Goal: Transaction & Acquisition: Purchase product/service

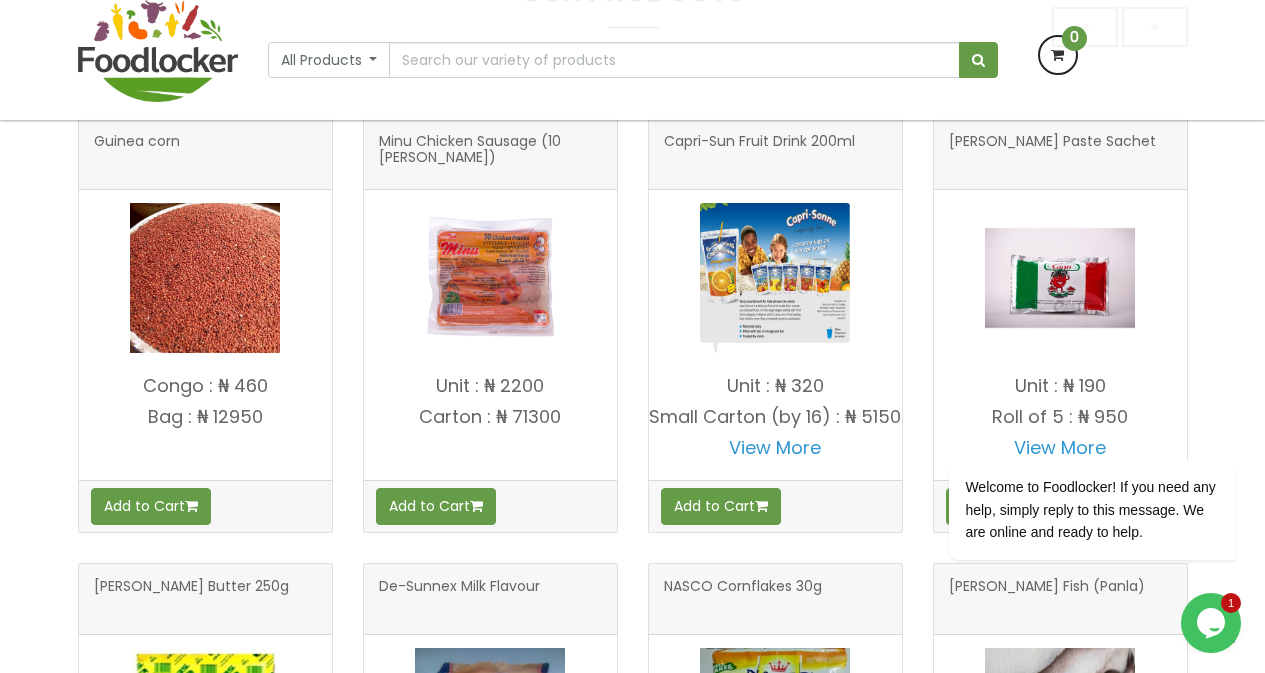
scroll to position [800, 0]
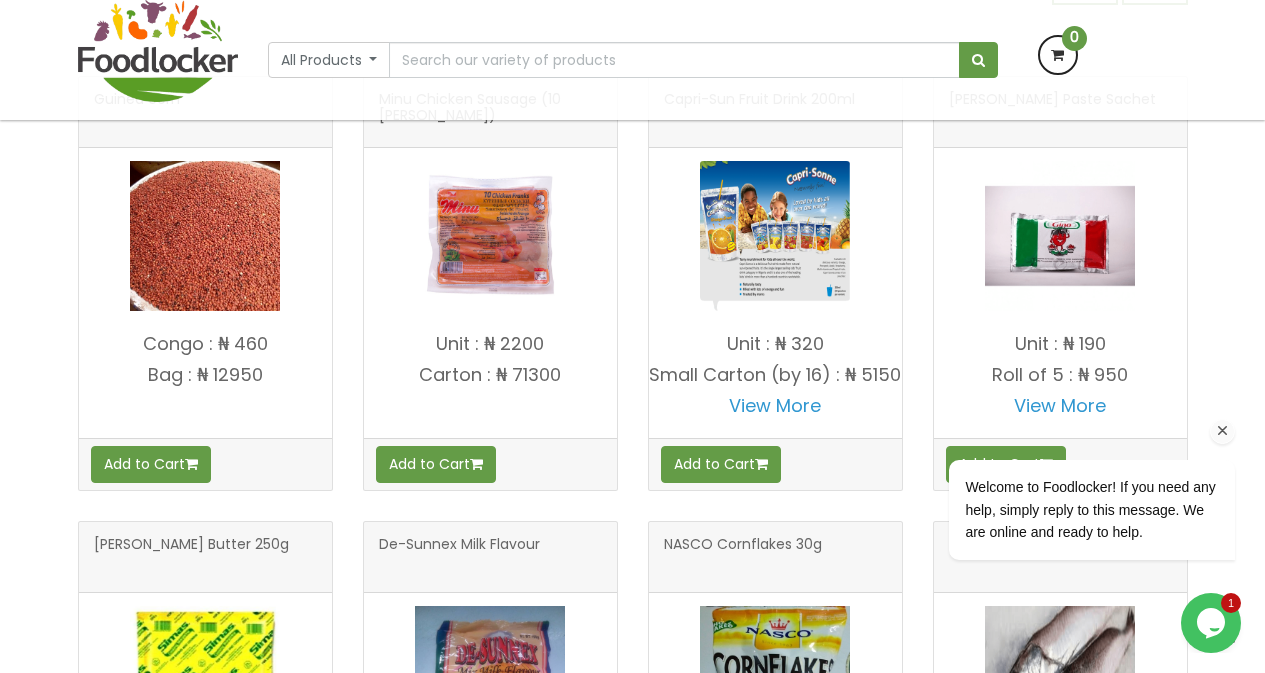
click at [1225, 430] on icon "Chat attention grabber" at bounding box center [1223, 431] width 18 height 18
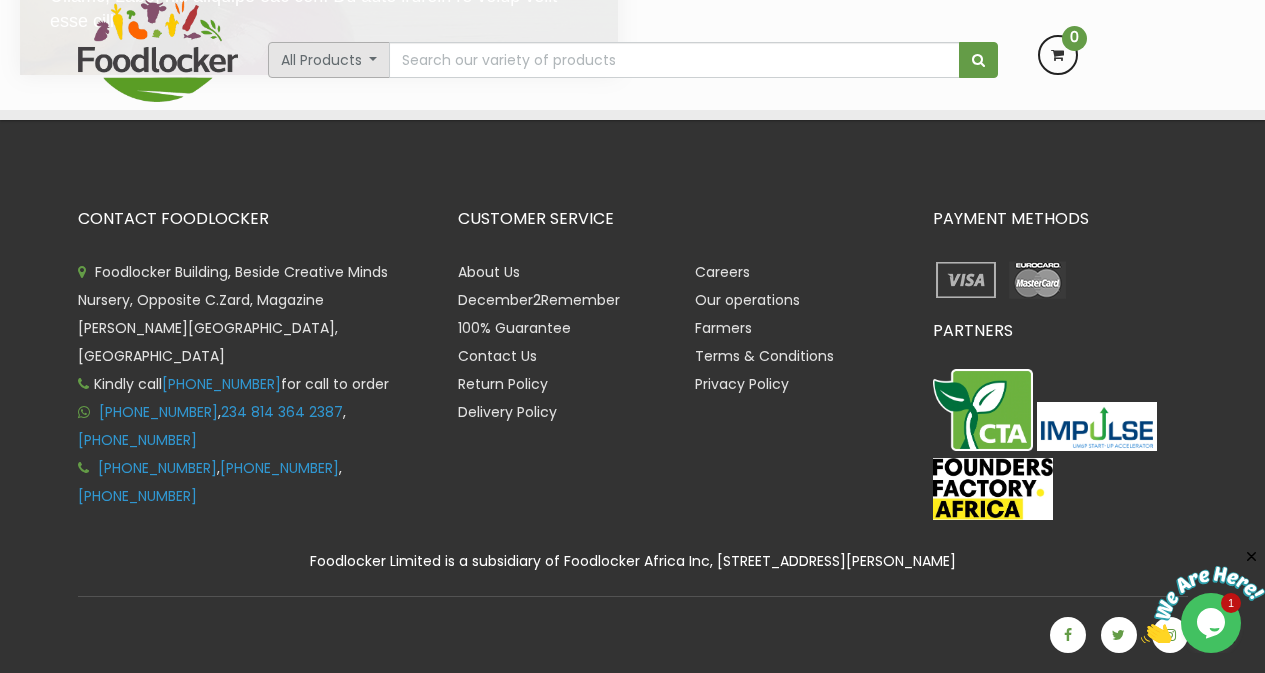
scroll to position [4507, 0]
click at [367, 68] on button "All Products" at bounding box center [329, 60] width 123 height 36
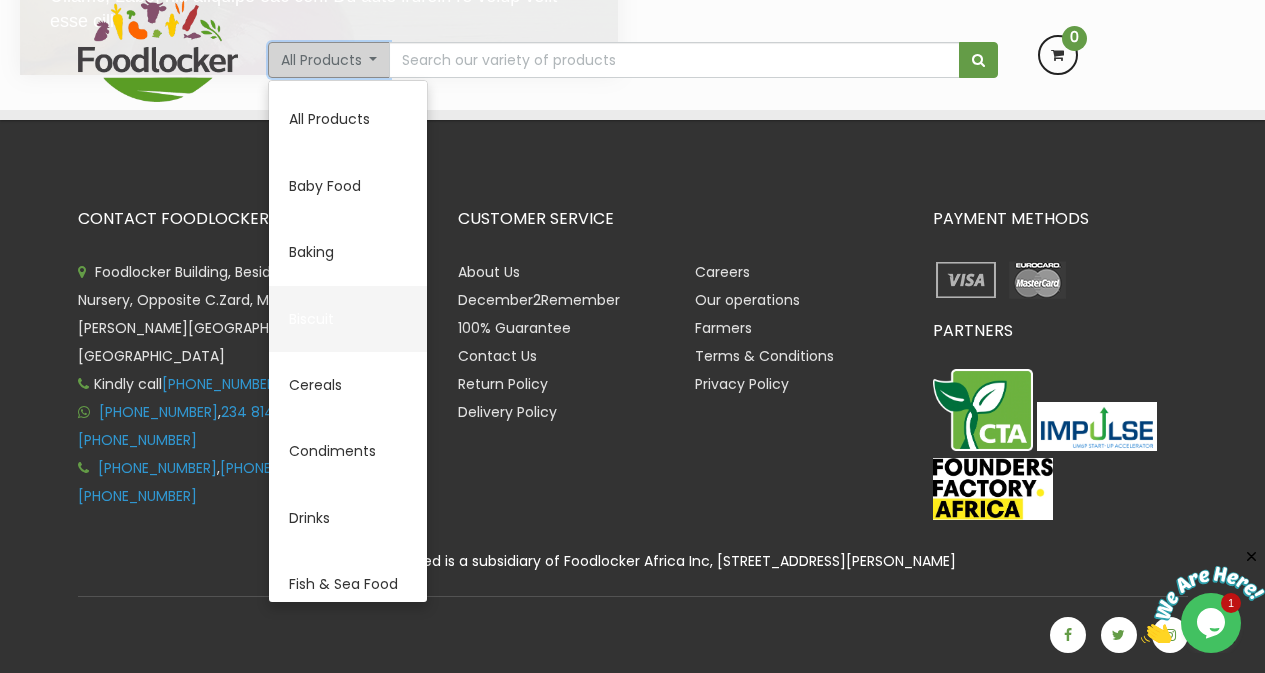
scroll to position [4349, 0]
click at [531, 63] on input "text" at bounding box center [674, 60] width 570 height 36
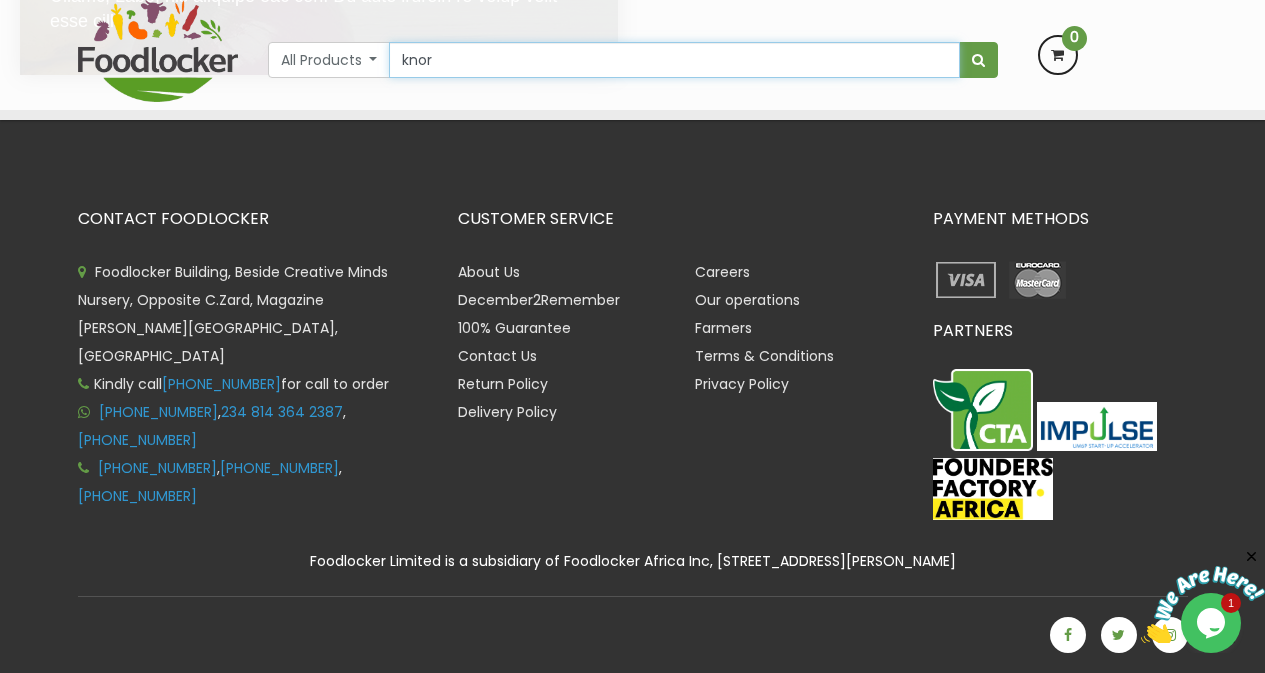
scroll to position [4325, 0]
click at [451, 58] on input "knor" at bounding box center [674, 60] width 570 height 36
type input "Knorr Chicken (14 by 48)"
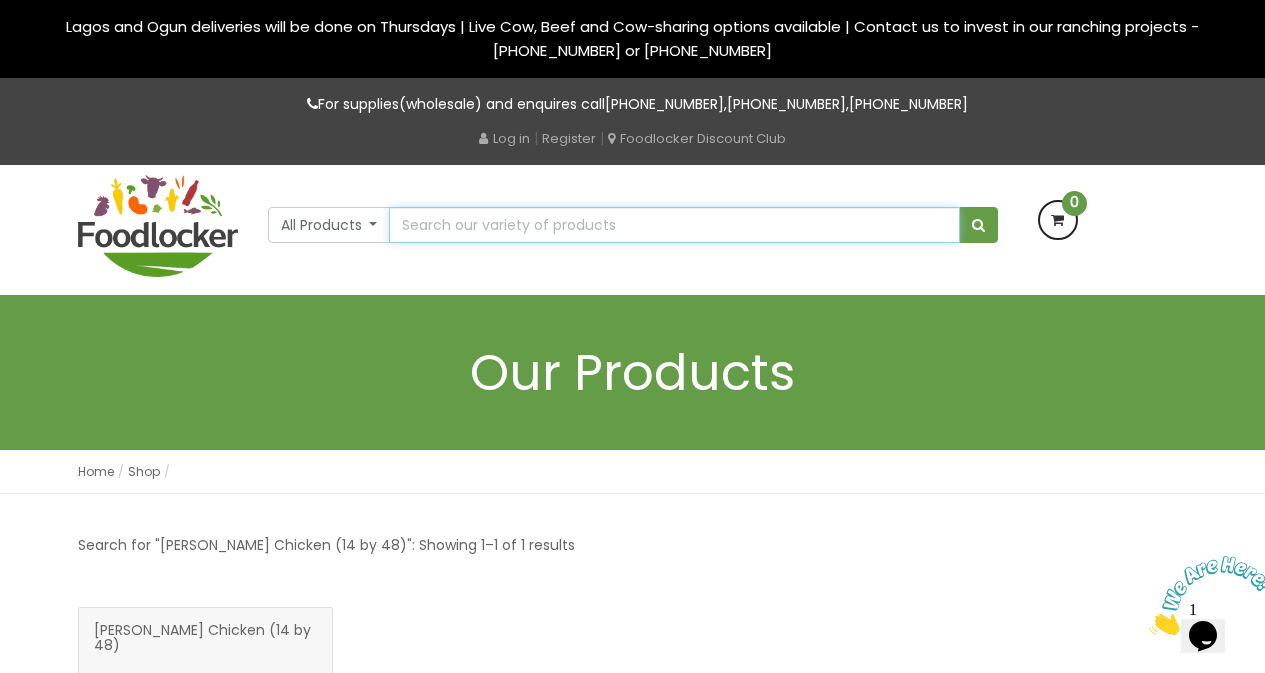
click at [580, 232] on input "text" at bounding box center [674, 225] width 570 height 36
type input "Knorr chicken cubes (8g*50)"
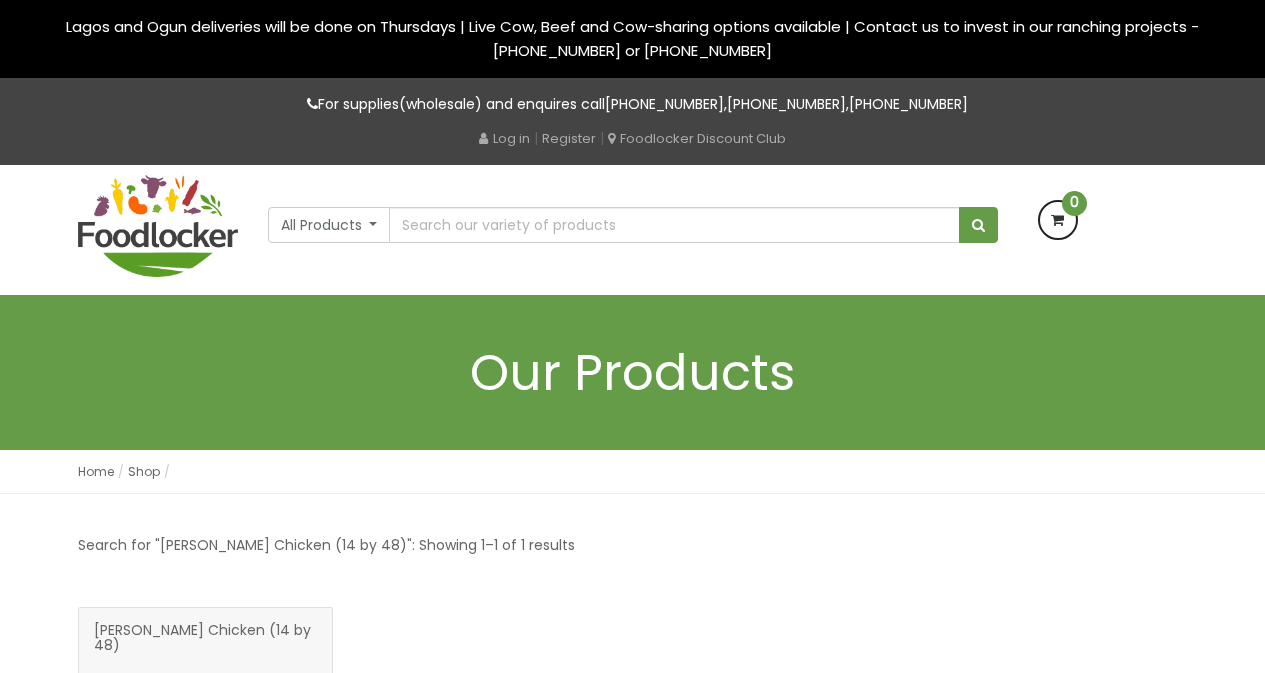
click at [451, 229] on input "text" at bounding box center [674, 225] width 570 height 36
type input "Bama Mayonnaise - Big"
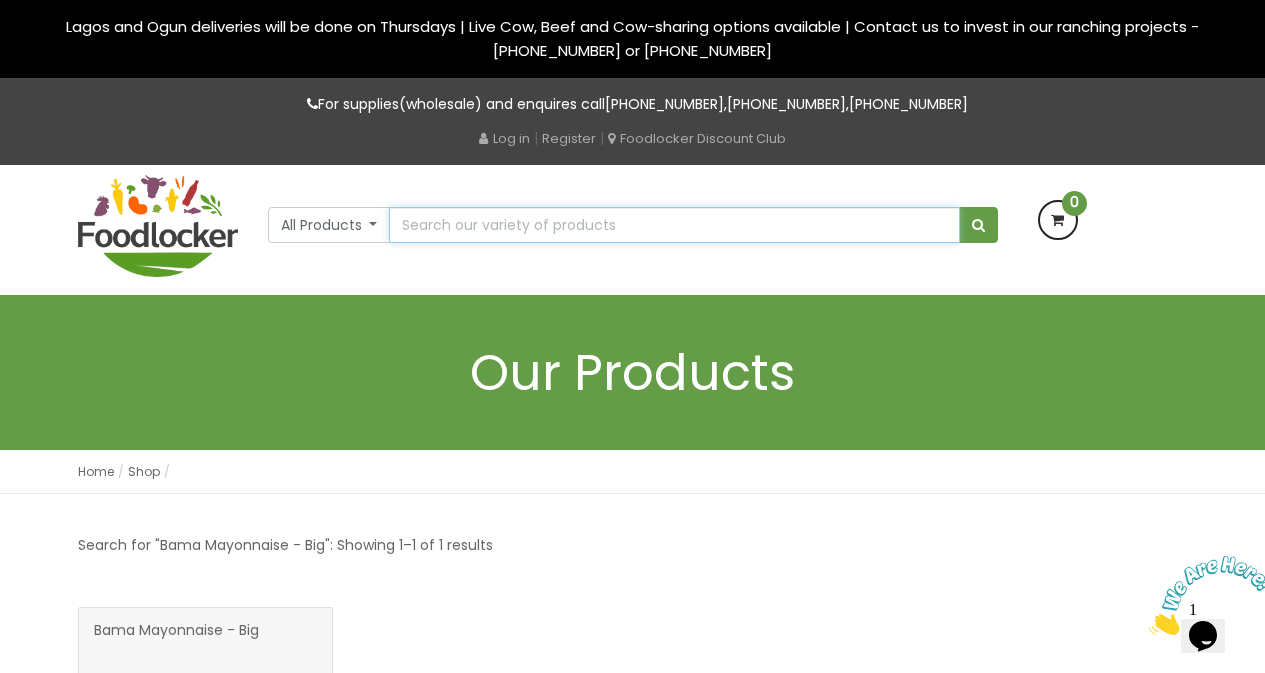
click at [481, 222] on input "text" at bounding box center [674, 225] width 570 height 36
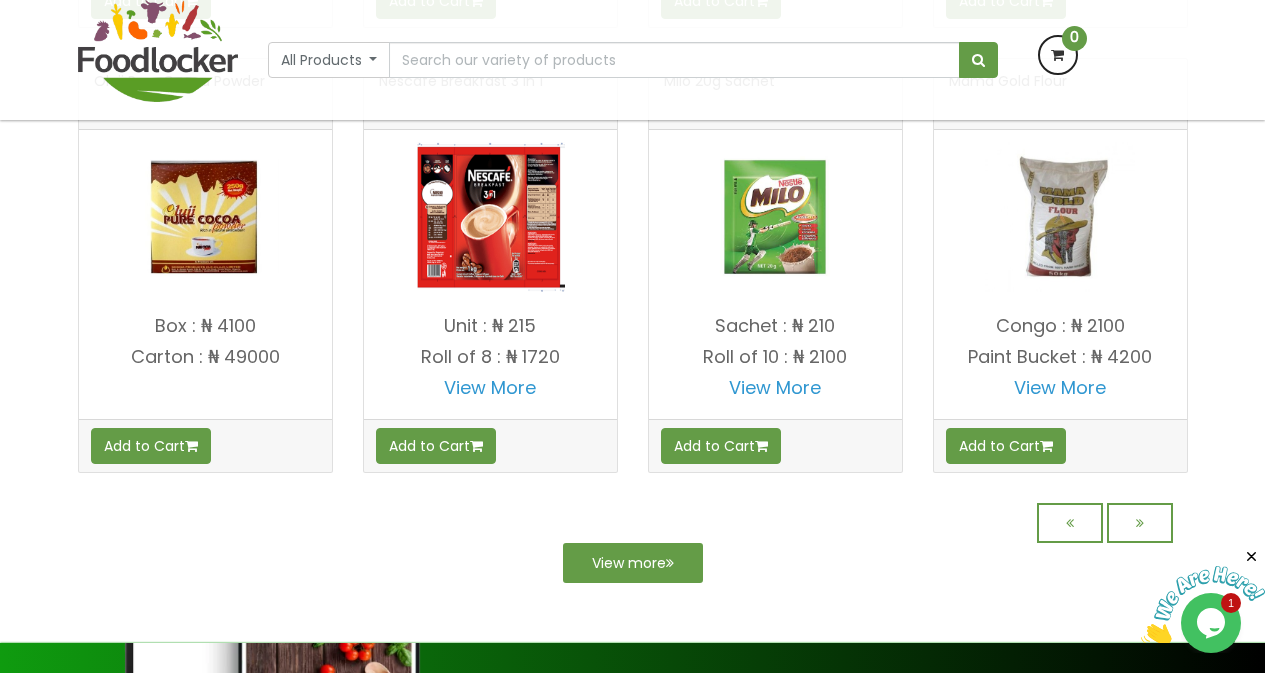
scroll to position [1699, 0]
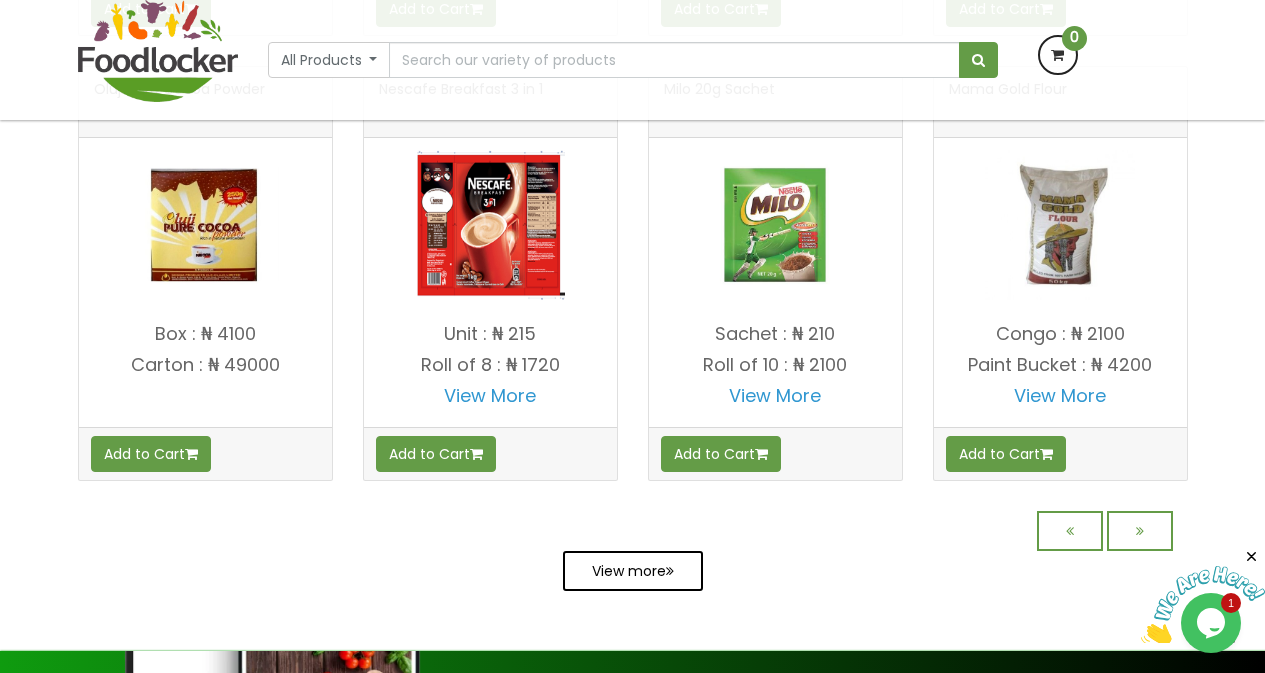
click at [608, 586] on link "View more" at bounding box center [633, 571] width 140 height 40
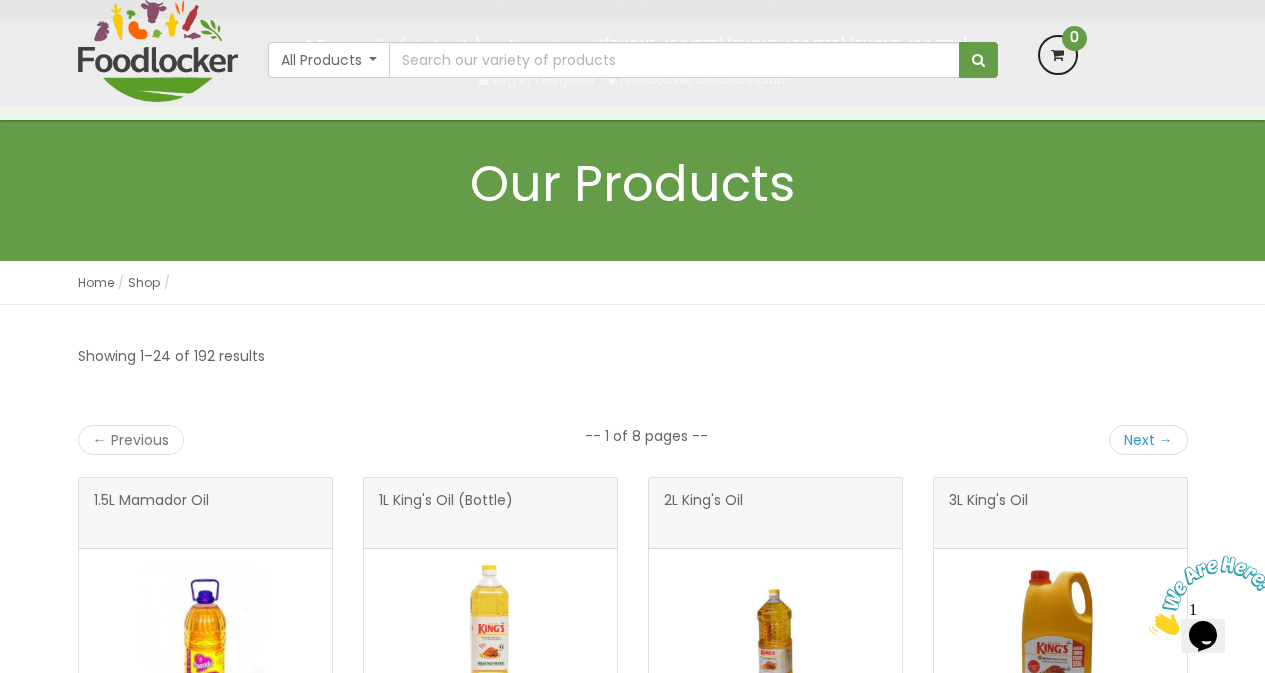
scroll to position [200, 0]
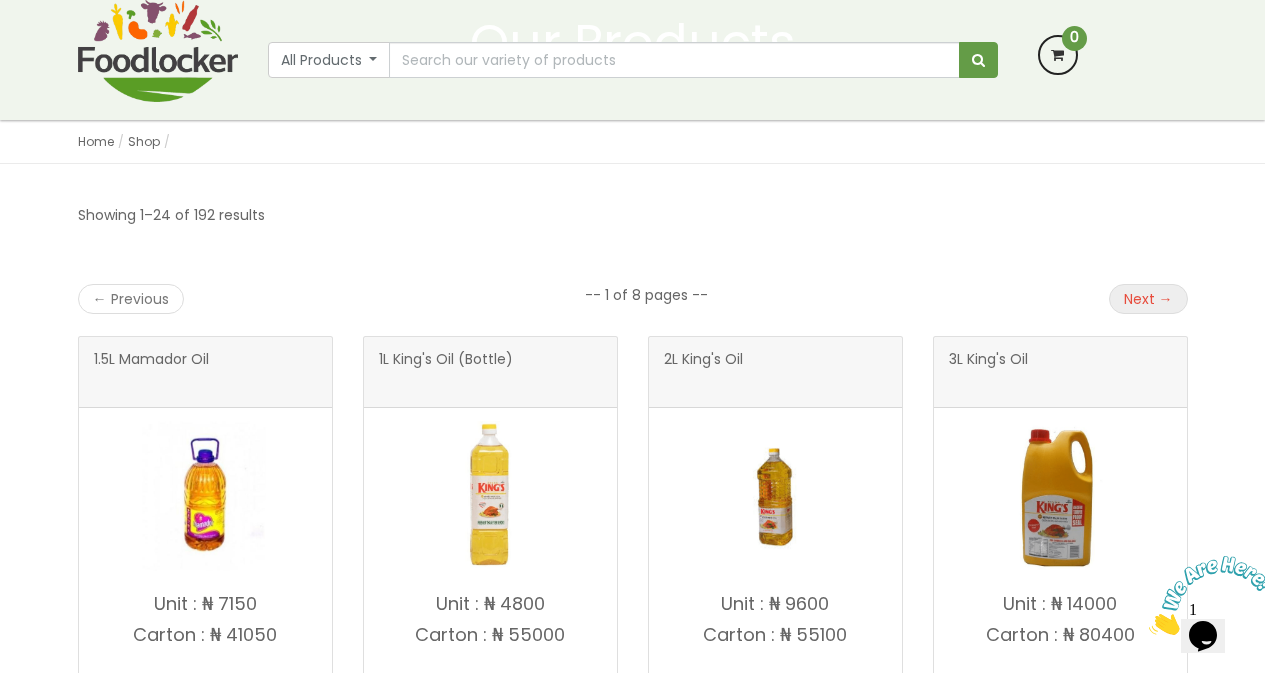
click at [1130, 299] on link "Next →" at bounding box center [1148, 299] width 79 height 30
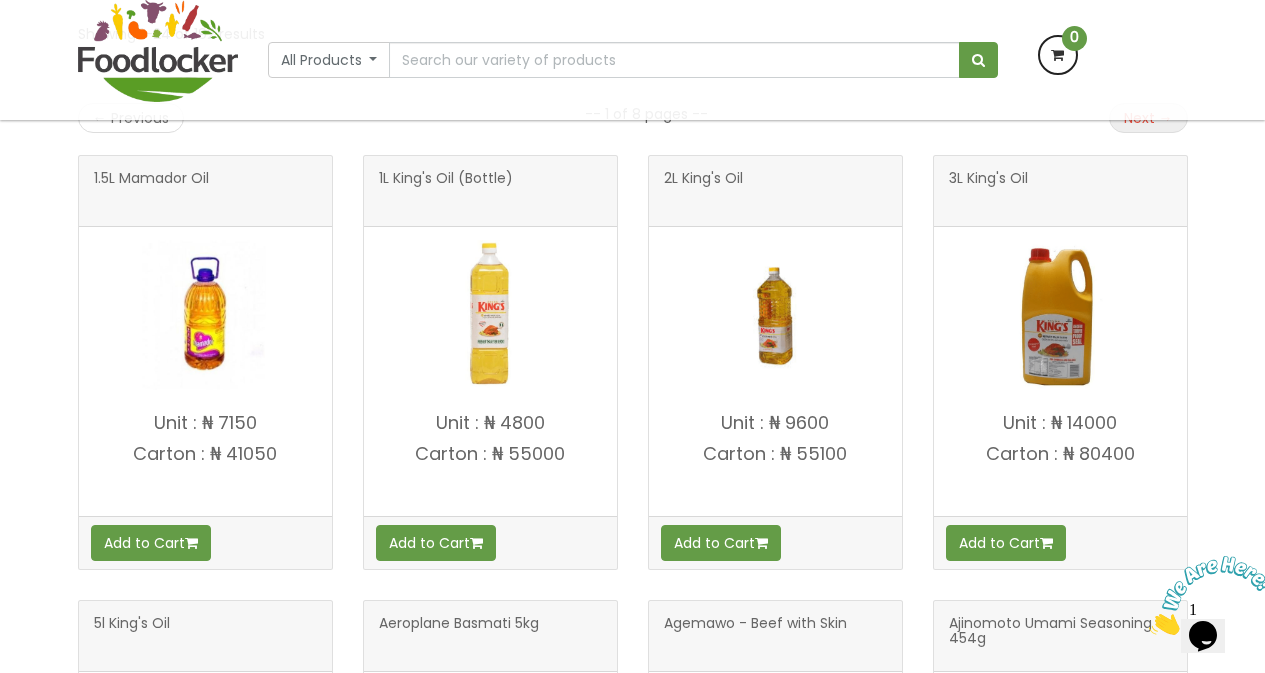
scroll to position [400, 0]
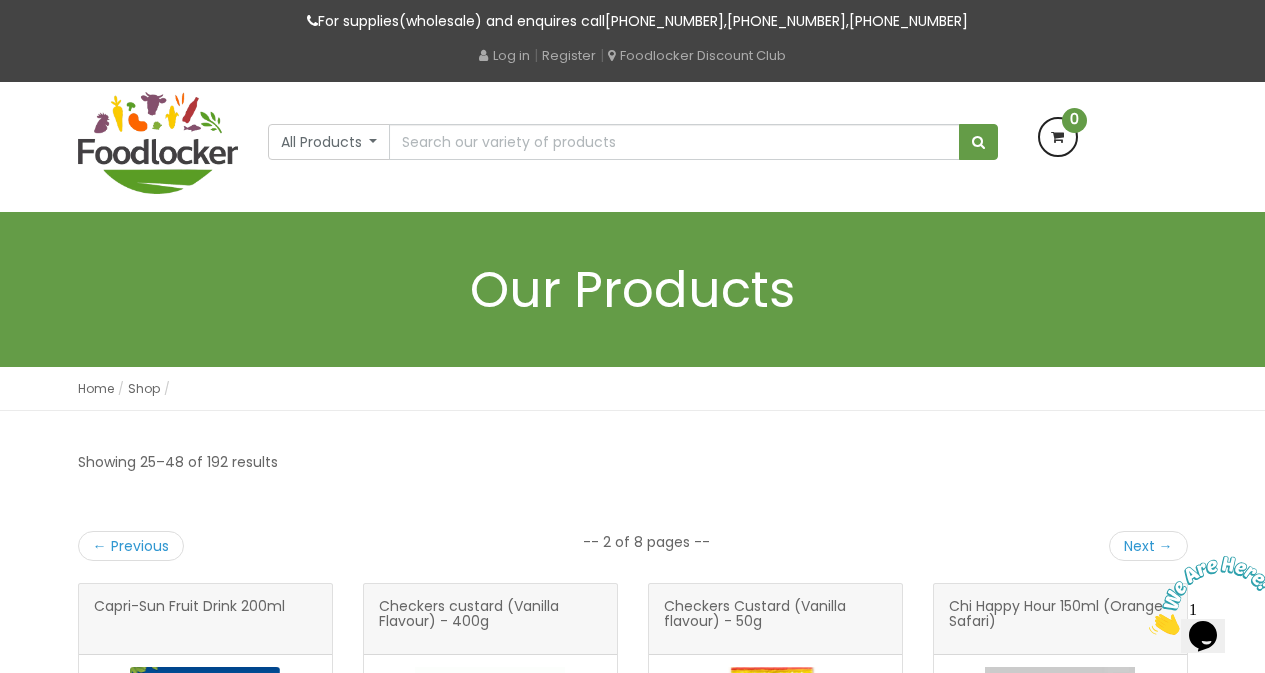
scroll to position [300, 0]
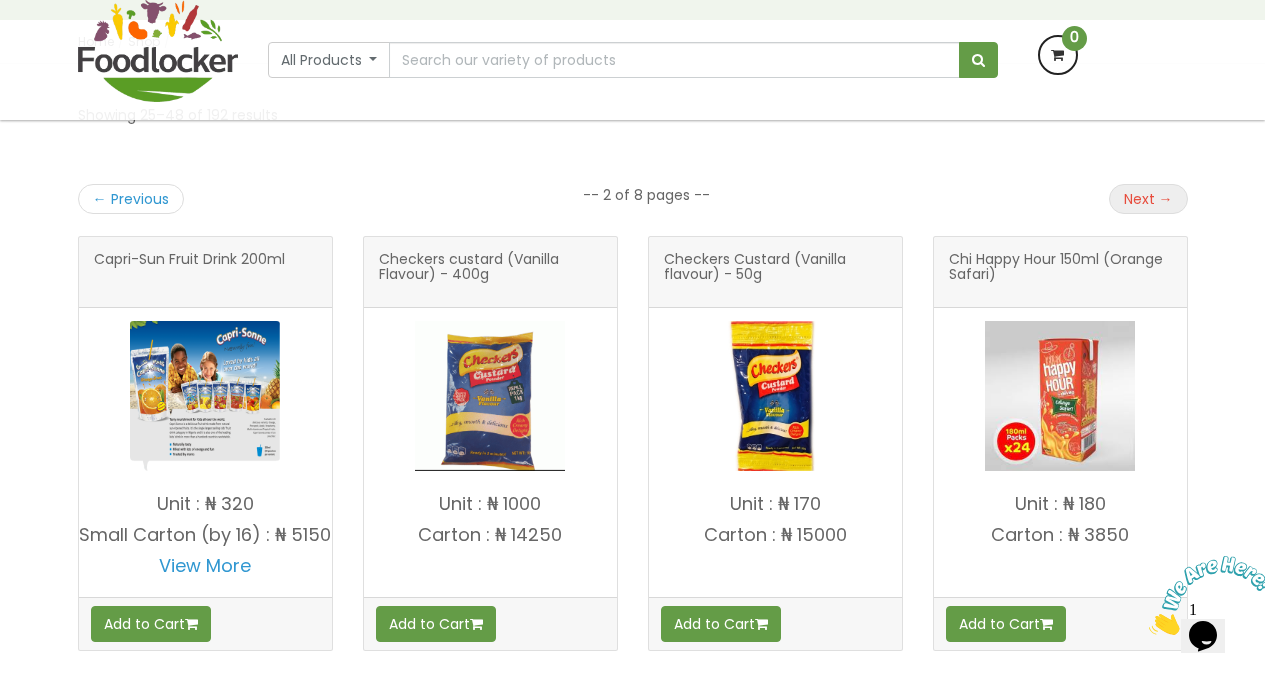
click at [1132, 199] on link "Next →" at bounding box center [1148, 199] width 79 height 30
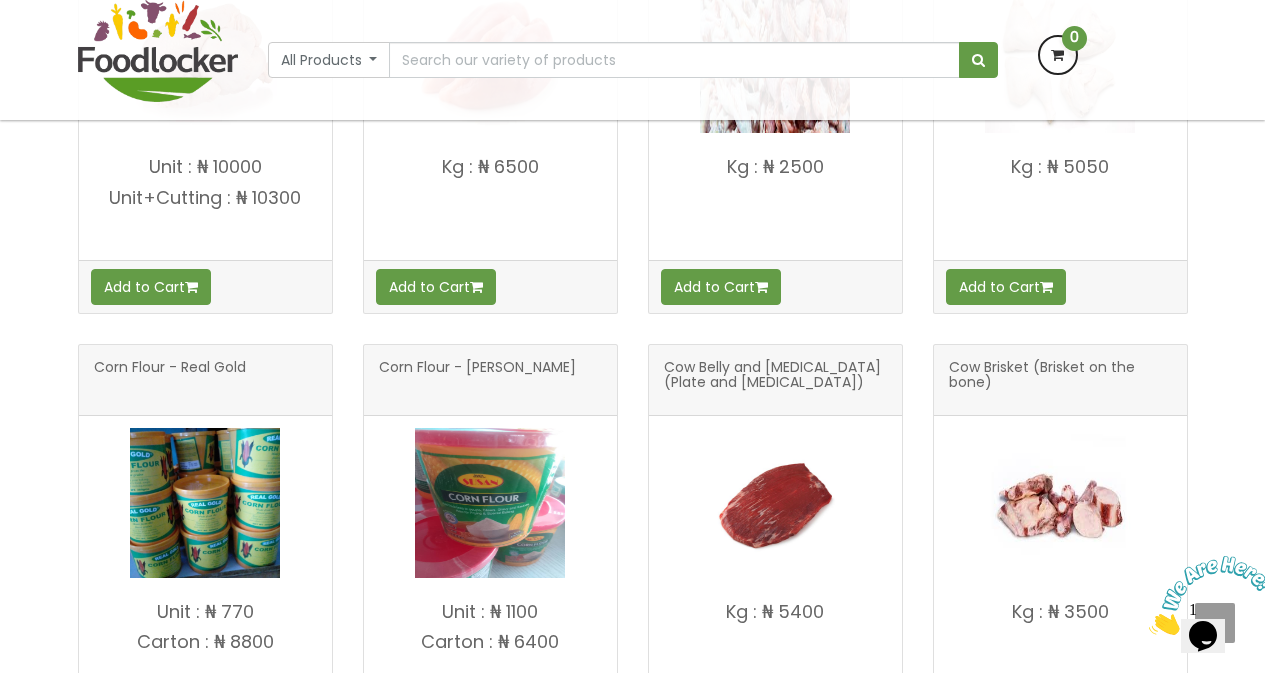
scroll to position [1581, 0]
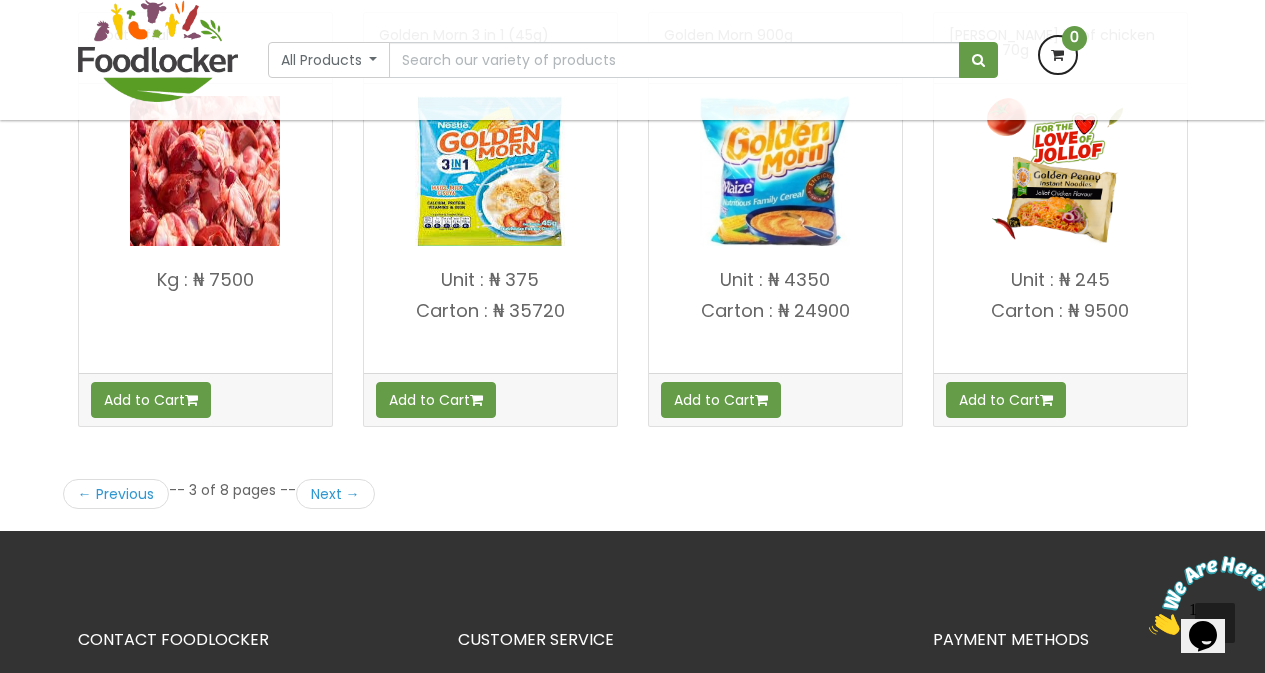
scroll to position [2699, 0]
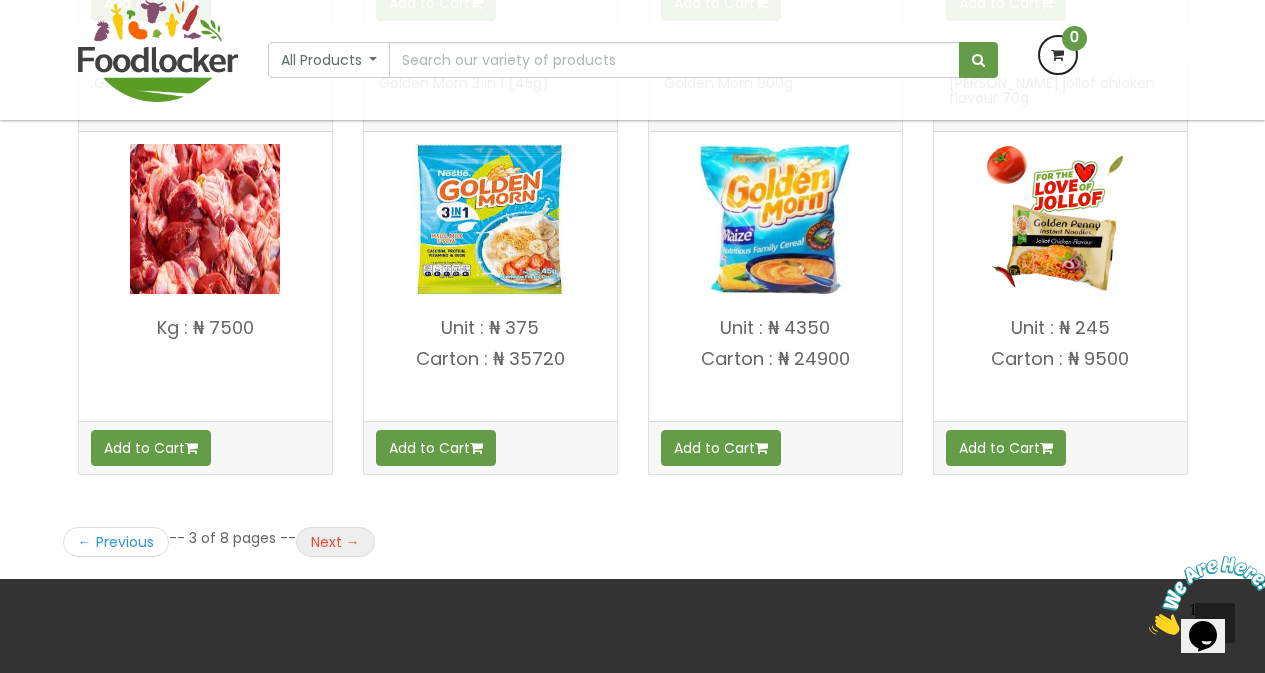
click at [322, 542] on link "Next →" at bounding box center [335, 542] width 79 height 30
click at [332, 542] on link "Next →" at bounding box center [335, 542] width 79 height 30
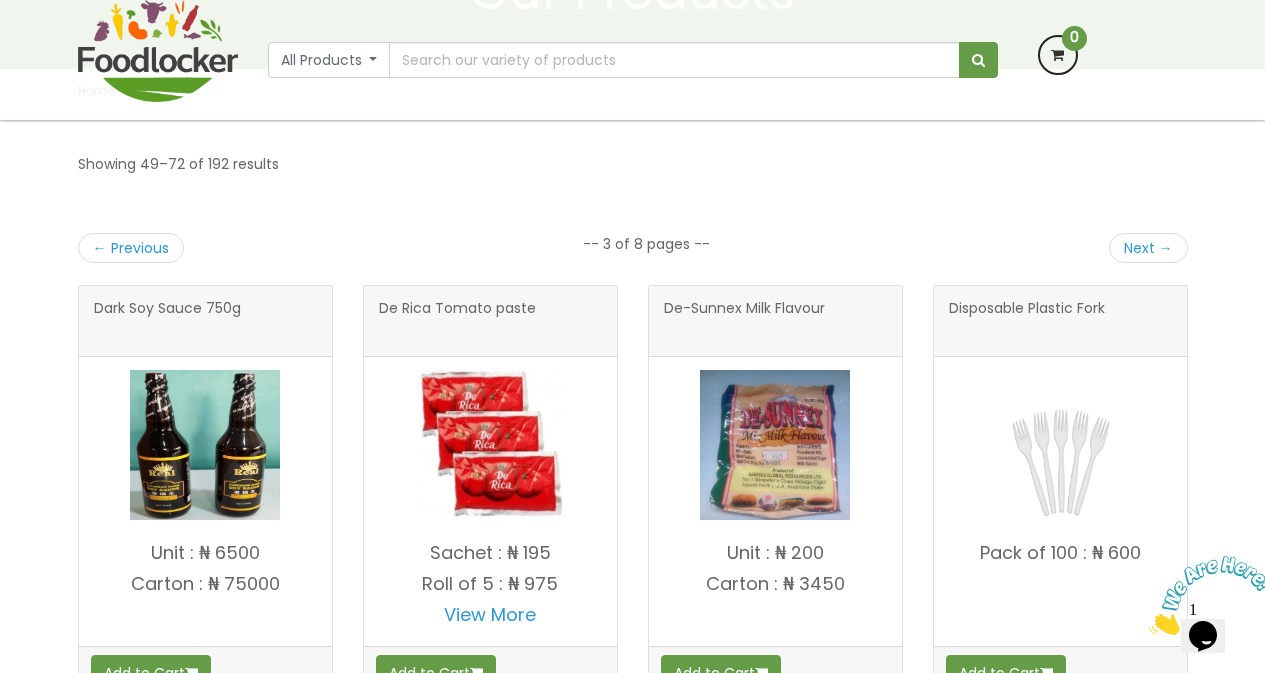
scroll to position [300, 0]
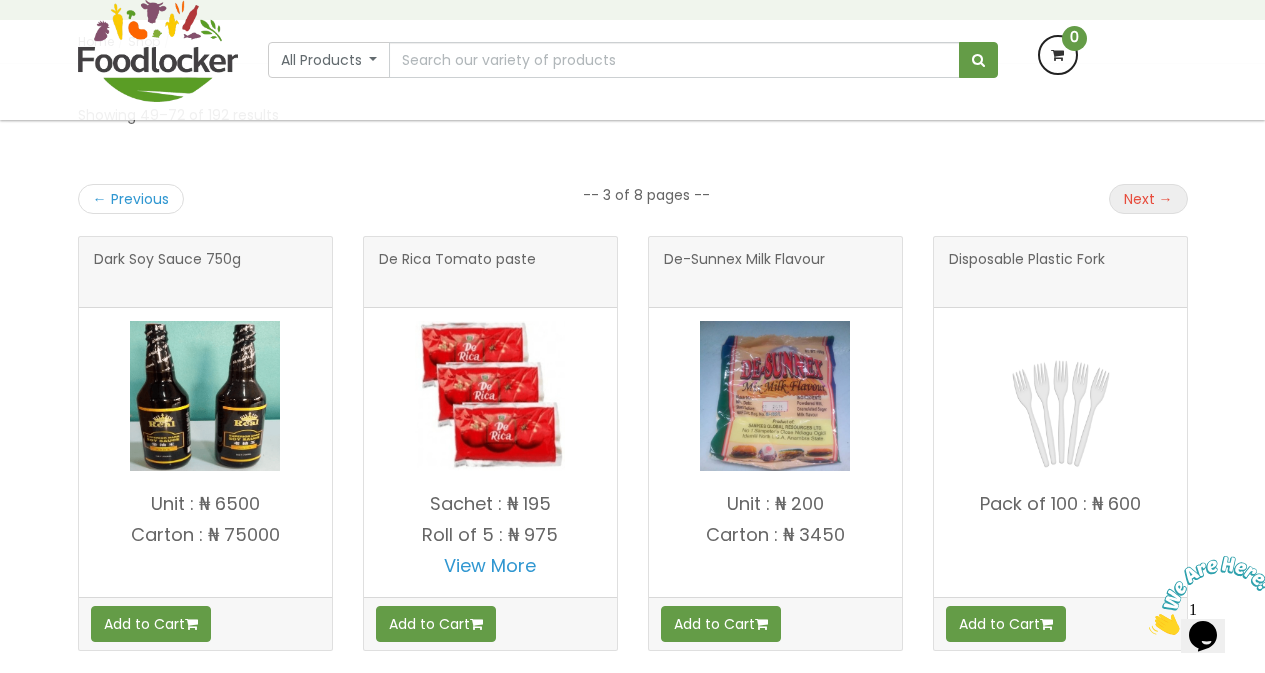
click at [1150, 210] on link "Next →" at bounding box center [1148, 199] width 79 height 30
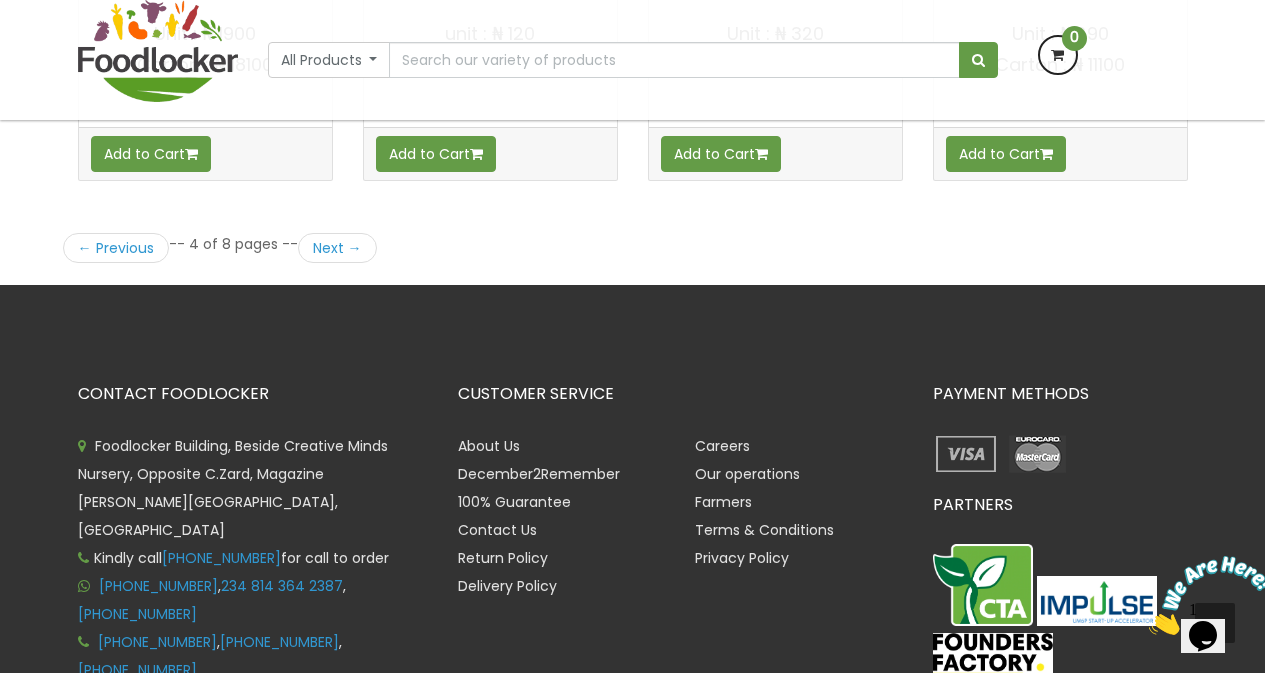
scroll to position [2999, 0]
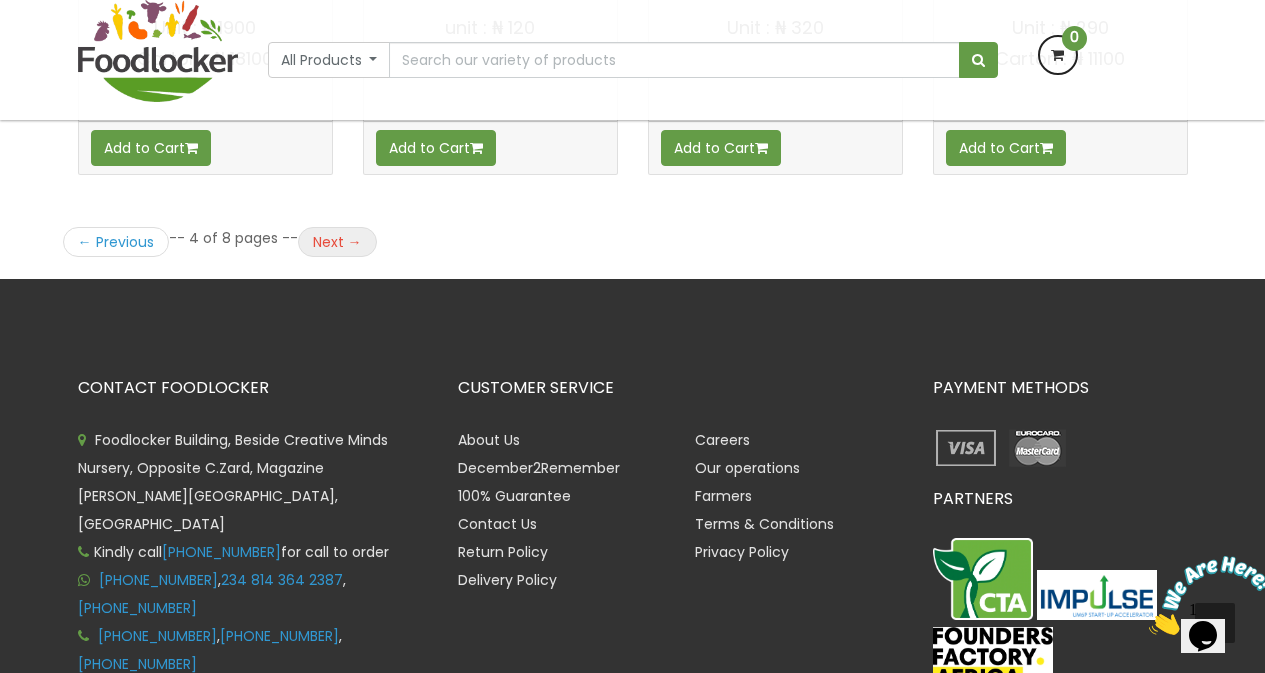
click at [318, 237] on link "Next →" at bounding box center [337, 242] width 79 height 30
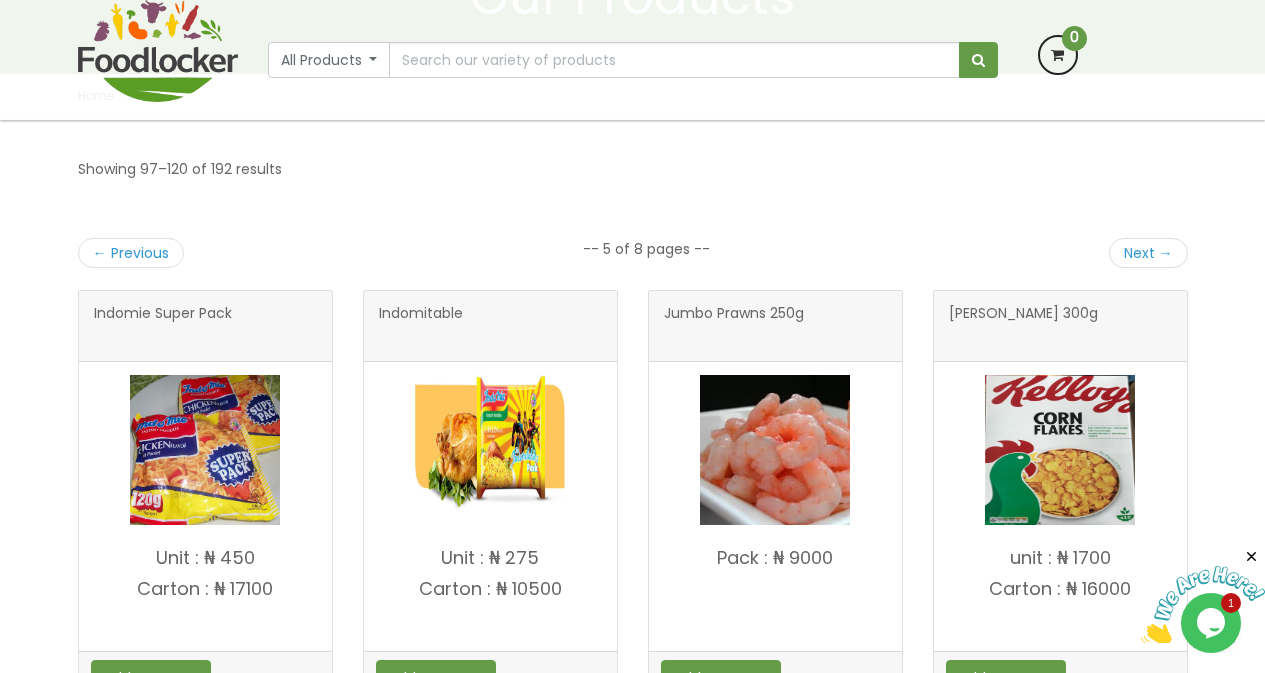
scroll to position [200, 0]
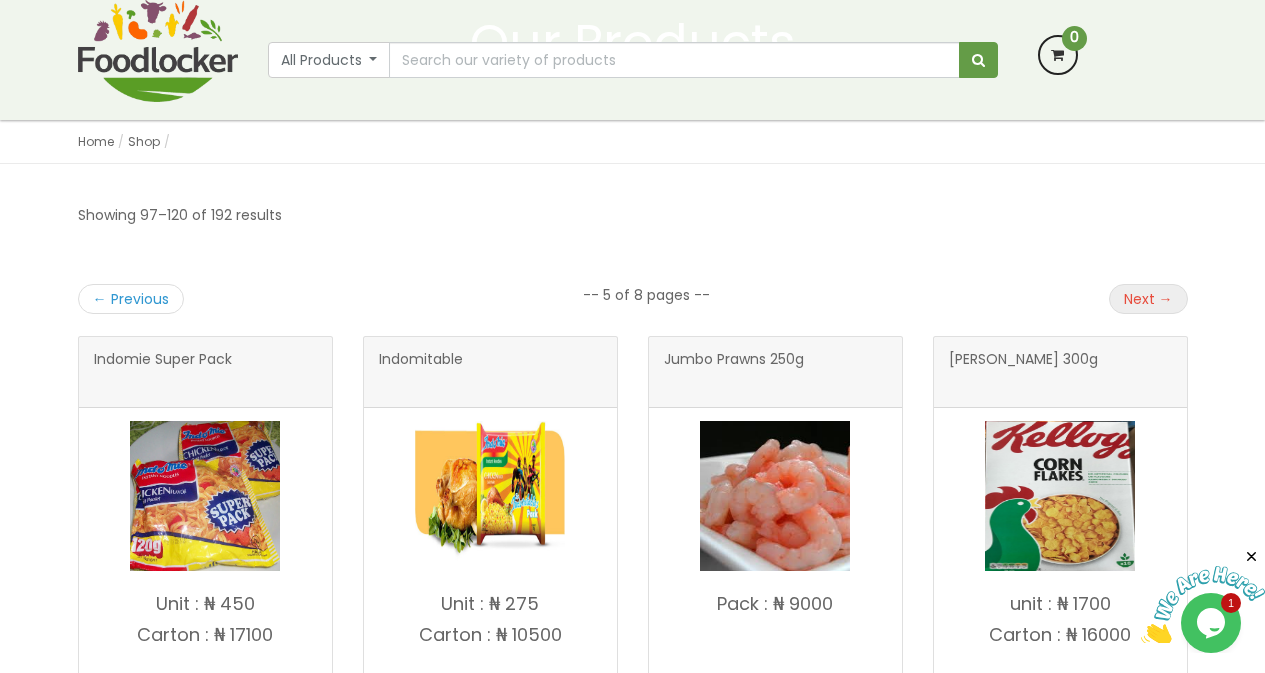
click at [1181, 296] on link "Next →" at bounding box center [1148, 299] width 79 height 30
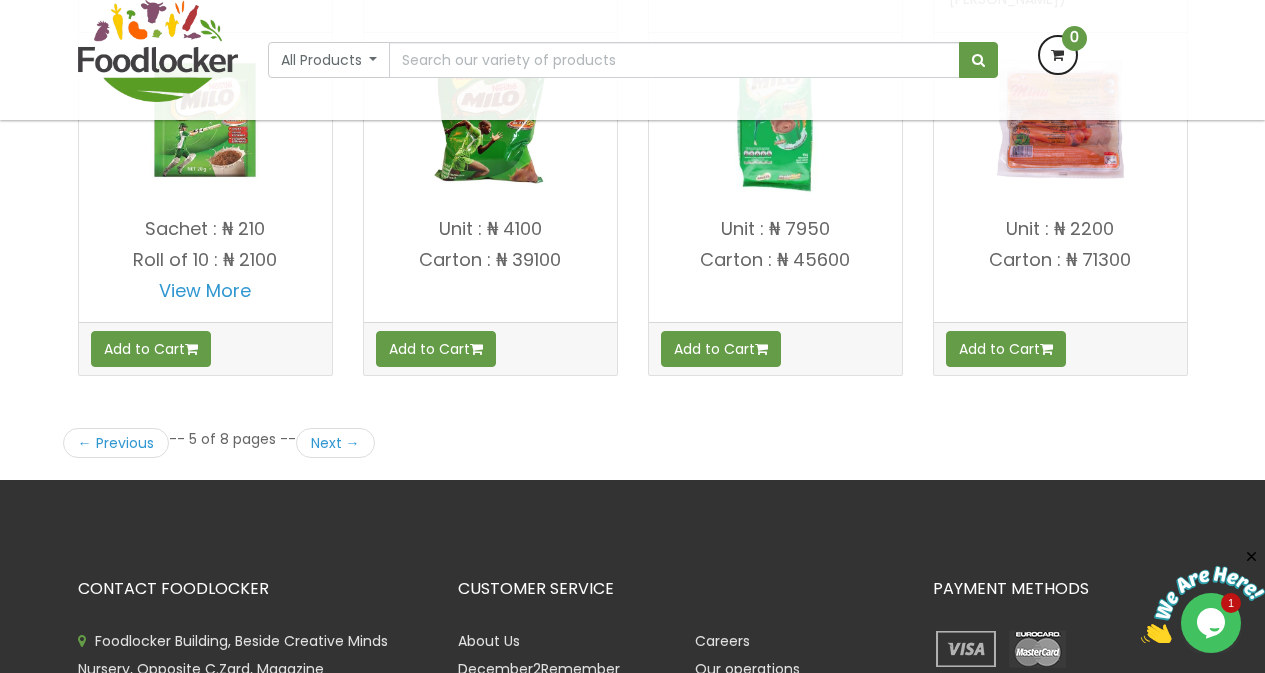
scroll to position [2799, 0]
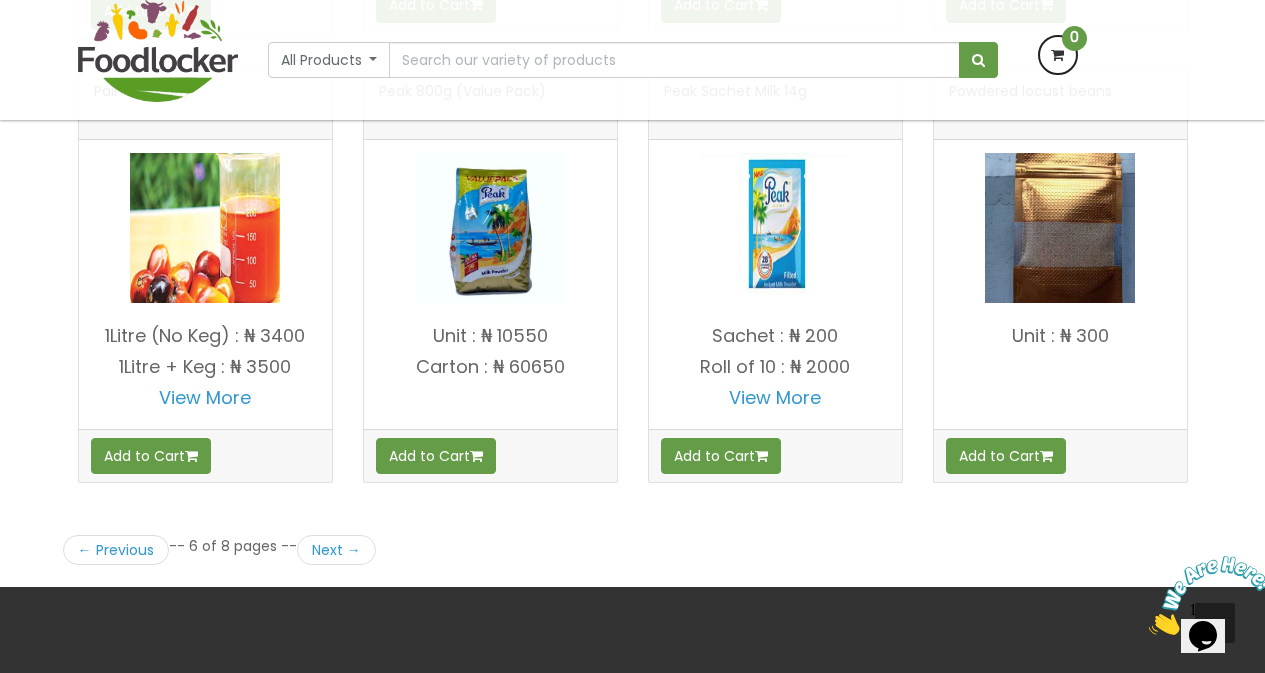
scroll to position [2699, 0]
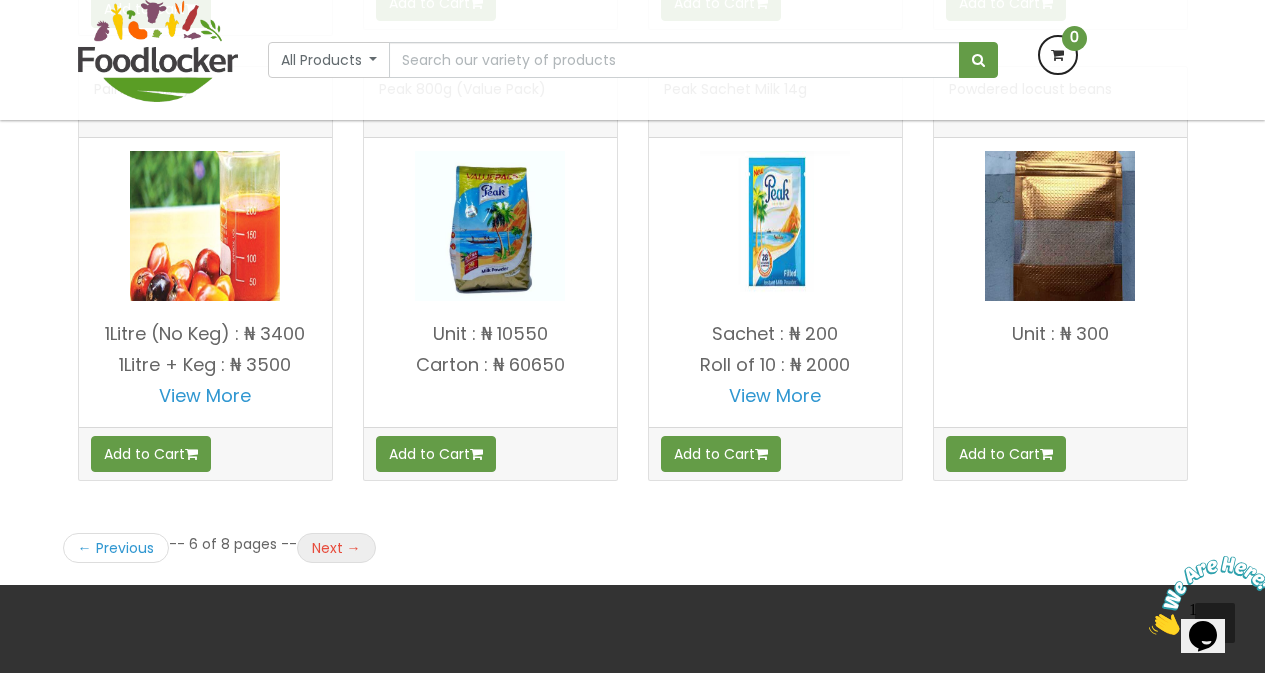
click at [333, 547] on link "Next →" at bounding box center [336, 548] width 79 height 30
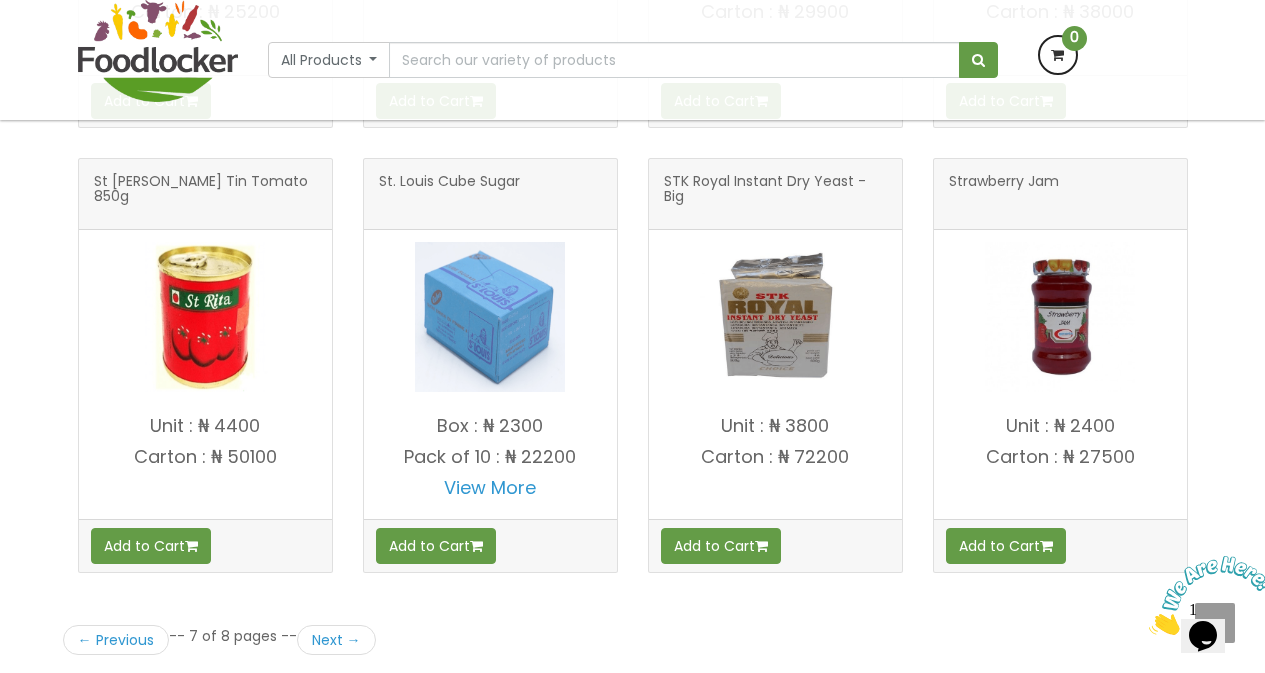
scroll to position [2599, 0]
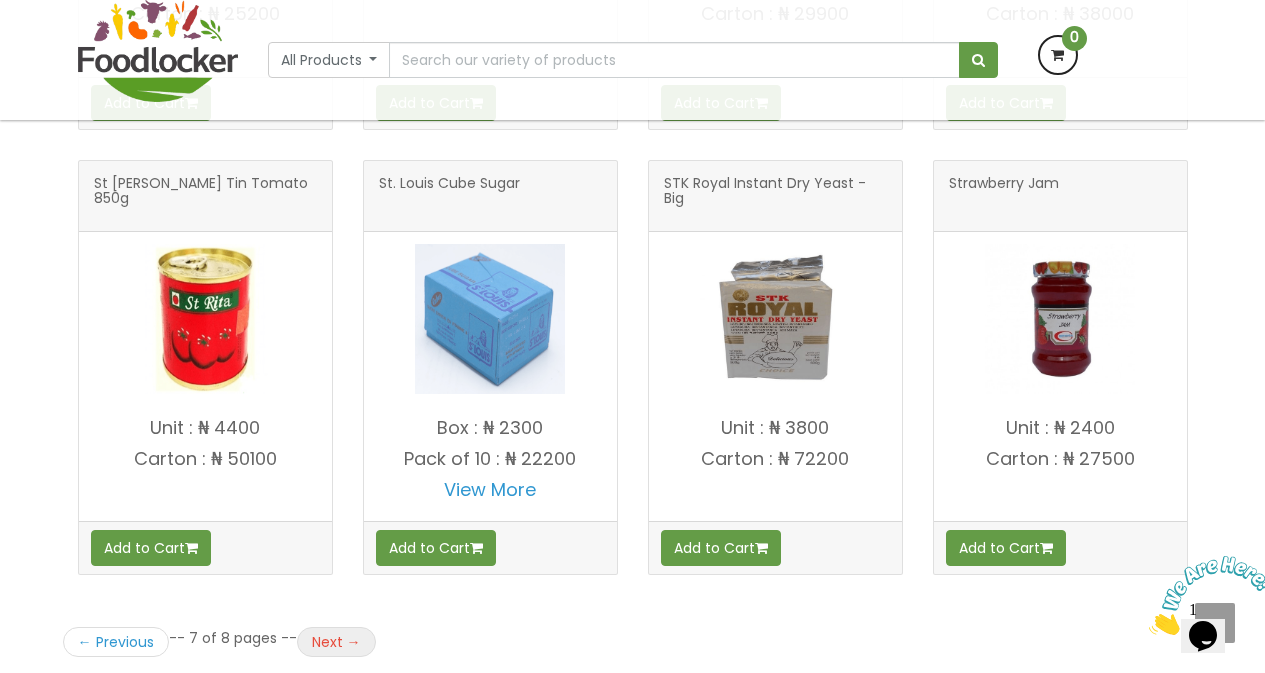
drag, startPoint x: 328, startPoint y: 638, endPoint x: 318, endPoint y: 635, distance: 10.4
click at [326, 637] on link "Next →" at bounding box center [336, 642] width 79 height 30
